Goal: Information Seeking & Learning: Learn about a topic

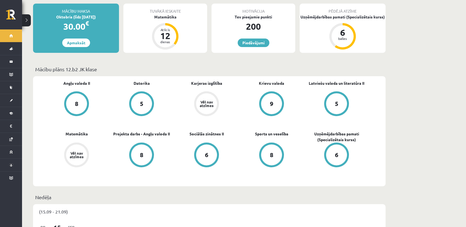
scroll to position [145, 0]
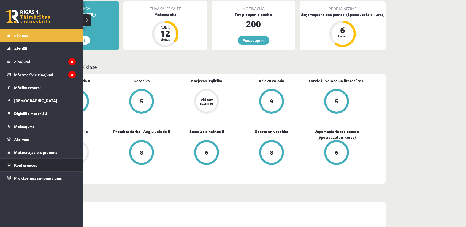
click at [25, 164] on span "Konferences" at bounding box center [25, 165] width 23 height 5
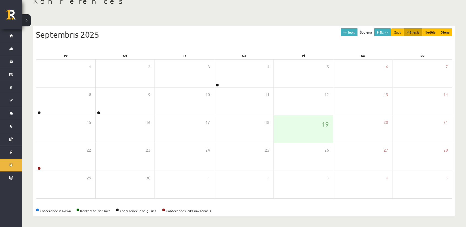
scroll to position [35, 0]
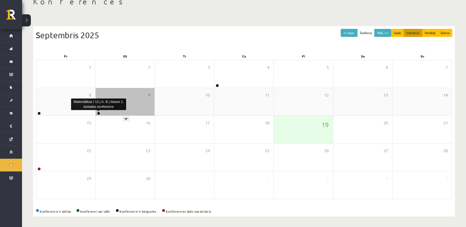
click at [99, 113] on link at bounding box center [98, 113] width 3 height 3
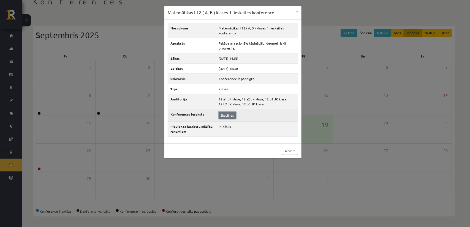
click at [225, 113] on link "Skatīties" at bounding box center [227, 115] width 17 height 7
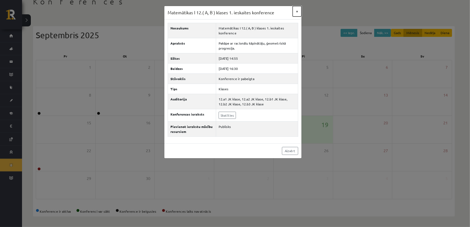
click at [297, 11] on button "×" at bounding box center [297, 11] width 9 height 10
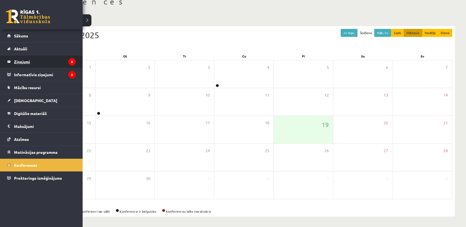
click at [34, 63] on legend "Ziņojumi 8" at bounding box center [45, 61] width 62 height 13
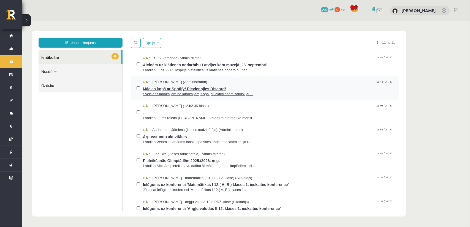
click at [239, 90] on span "Mācies kopā ar Spotify! Pievienojies Discord!" at bounding box center [268, 88] width 251 height 7
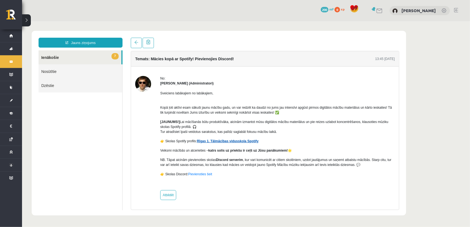
click at [216, 139] on link "Rīgas 1. Tālmācības vidusskola Spotify" at bounding box center [228, 141] width 62 height 4
click at [106, 18] on div "0 Dāvanas 200 mP 0 xp [PERSON_NAME]" at bounding box center [246, 10] width 448 height 21
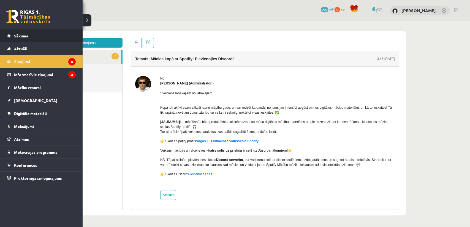
click at [26, 36] on span "Sākums" at bounding box center [21, 35] width 14 height 5
